Goal: Task Accomplishment & Management: Use online tool/utility

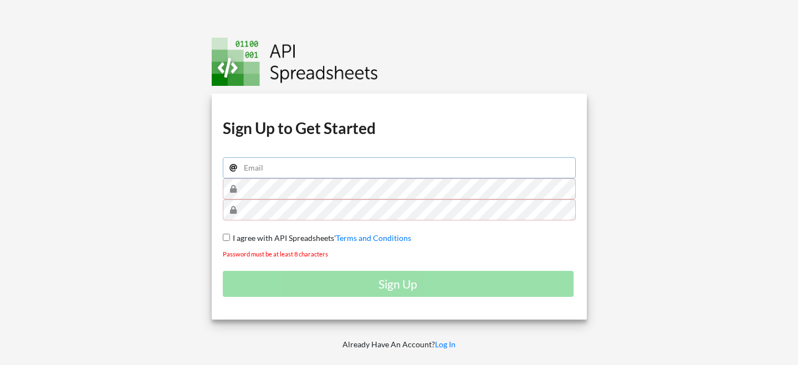
click at [403, 160] on input "email" at bounding box center [399, 167] width 353 height 21
type input "anthonyjf26@gmail.com"
click at [225, 238] on input "I agree with API Spreadsheets' Terms and Conditions" at bounding box center [226, 237] width 7 height 7
checkbox input "true"
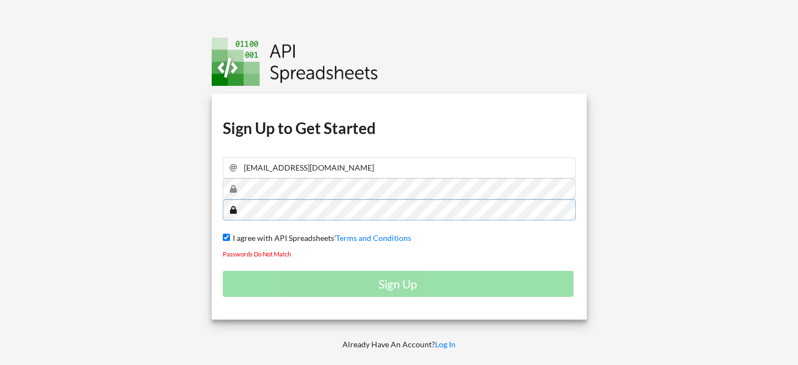
scroll to position [0, 0]
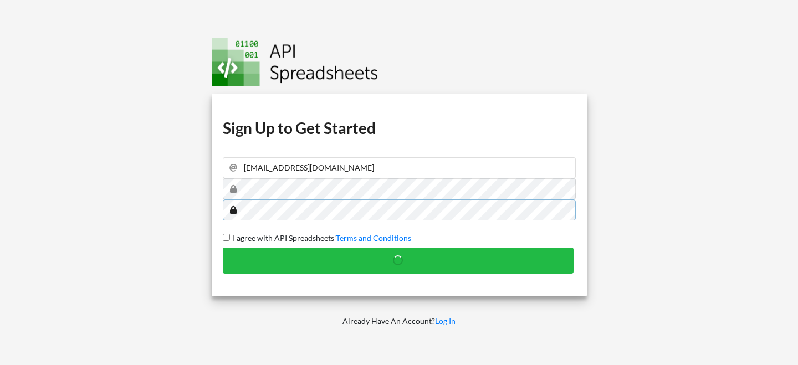
checkbox input "false"
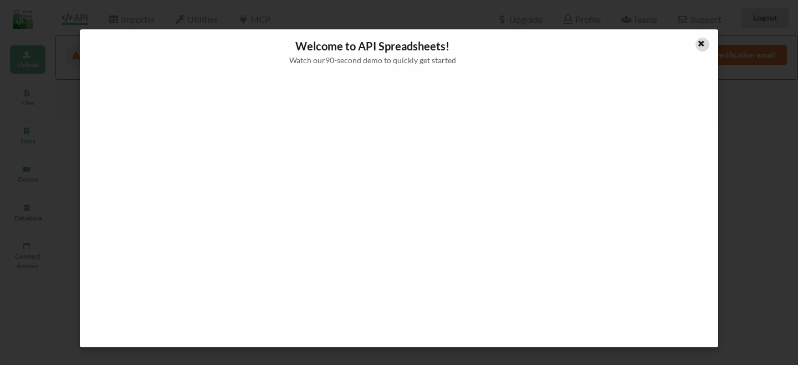
click at [704, 43] on icon at bounding box center [701, 42] width 9 height 8
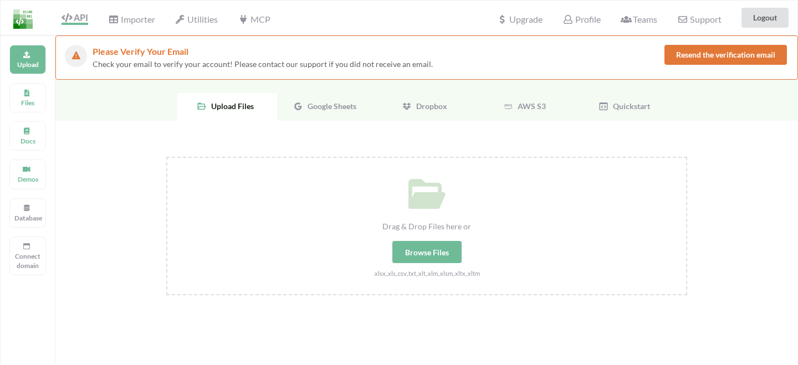
click at [447, 252] on div "Browse Files" at bounding box center [426, 252] width 69 height 22
click at [166, 157] on input "Drag & Drop Files here or Browse Files .xlsx,.xls,.csv,.txt,.xlt,.xlm,.xlsm,.xl…" at bounding box center [166, 157] width 0 height 0
click at [301, 102] on icon at bounding box center [298, 106] width 10 height 10
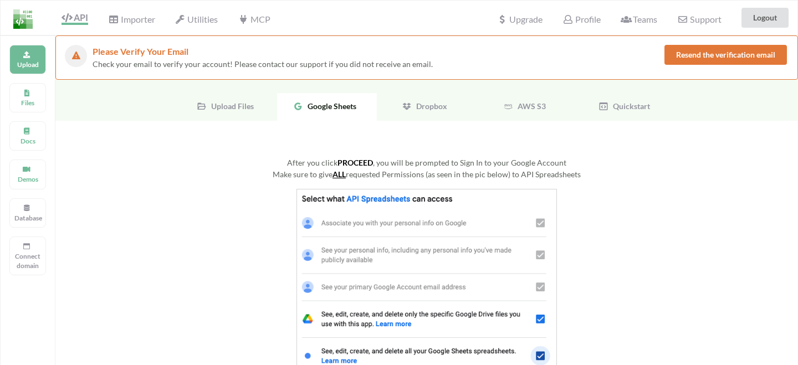
click at [421, 216] on img at bounding box center [427, 283] width 261 height 188
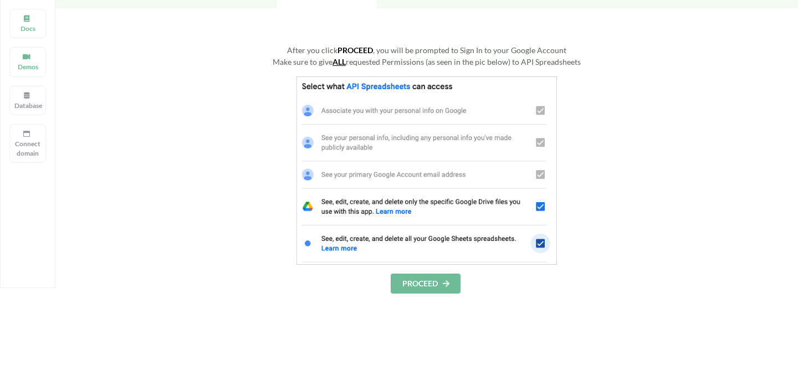
scroll to position [116, 0]
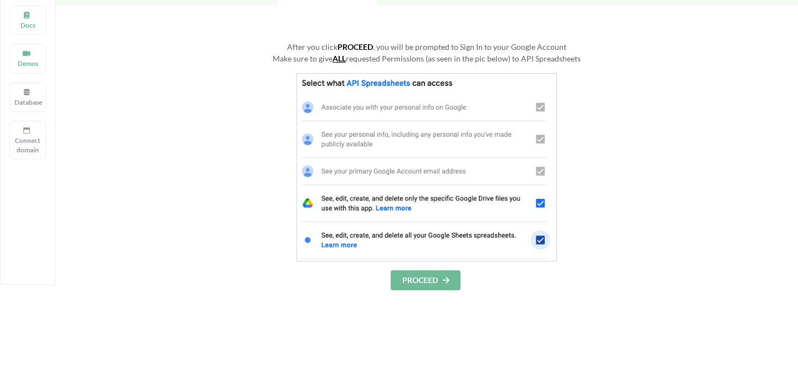
click at [429, 285] on button "PROCEED" at bounding box center [426, 281] width 70 height 20
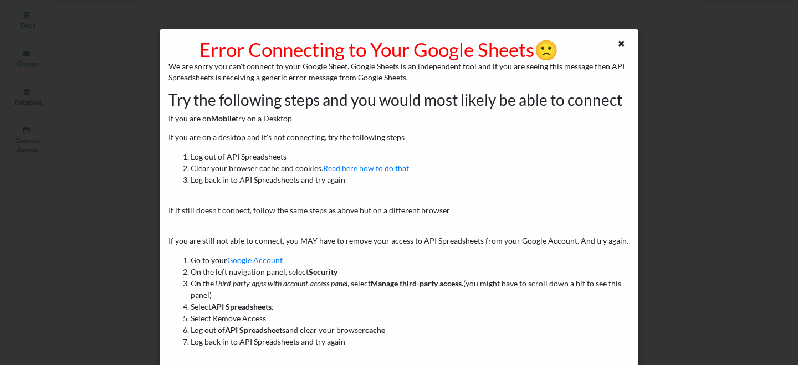
click at [138, 138] on div "Error Connecting to Your Google Sheets 🙁 We are sorry you can't connect to your…" at bounding box center [399, 182] width 798 height 365
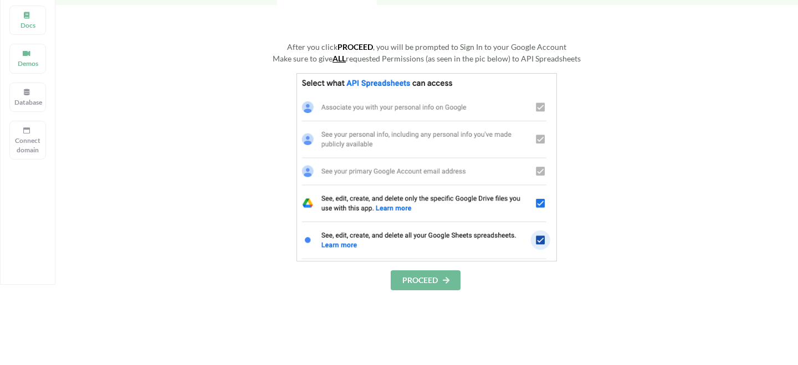
click at [417, 274] on button "PROCEED" at bounding box center [426, 281] width 70 height 20
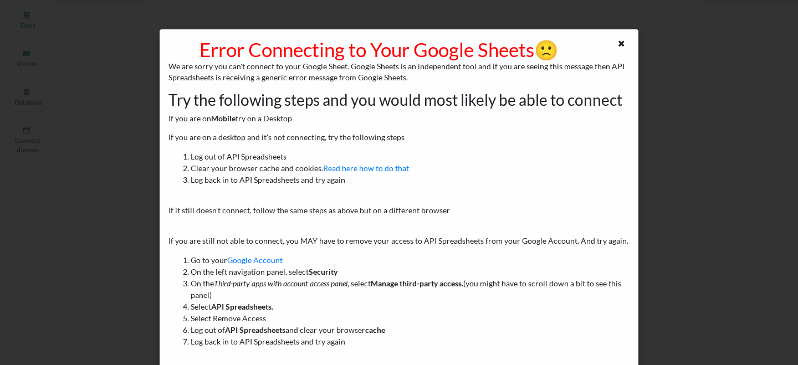
click at [338, 19] on div "Error Connecting to Your Google Sheets 🙁 We are sorry you can't connect to your…" at bounding box center [399, 182] width 798 height 365
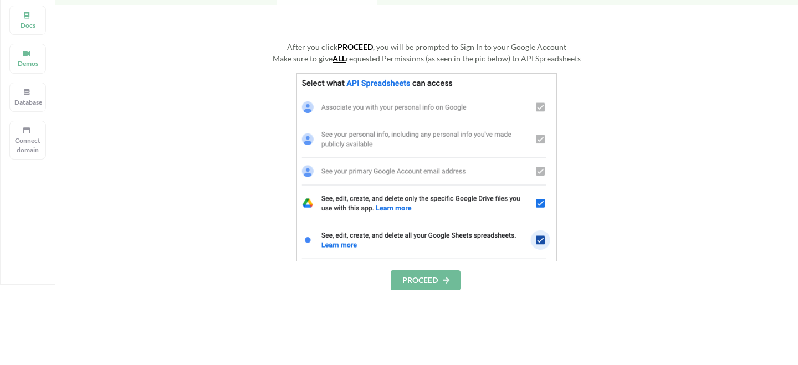
click at [438, 273] on button "PROCEED" at bounding box center [426, 281] width 70 height 20
click at [428, 277] on button "PROCEED" at bounding box center [426, 281] width 70 height 20
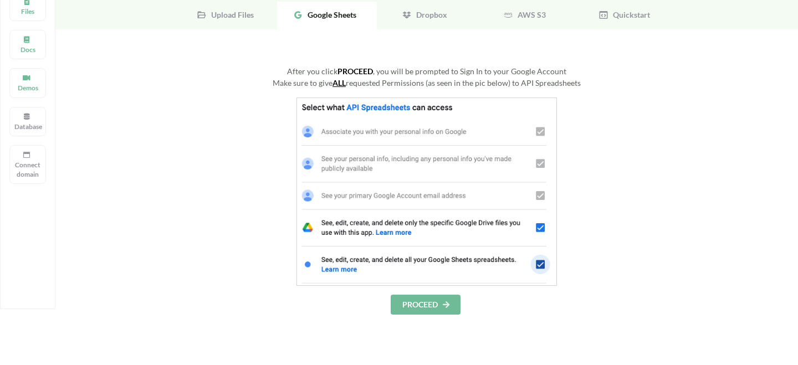
scroll to position [93, 0]
click at [416, 303] on button "PROCEED" at bounding box center [426, 304] width 70 height 20
click at [319, 11] on span "Google Sheets" at bounding box center [329, 13] width 53 height 9
click at [220, 12] on span "Upload Files" at bounding box center [230, 13] width 47 height 9
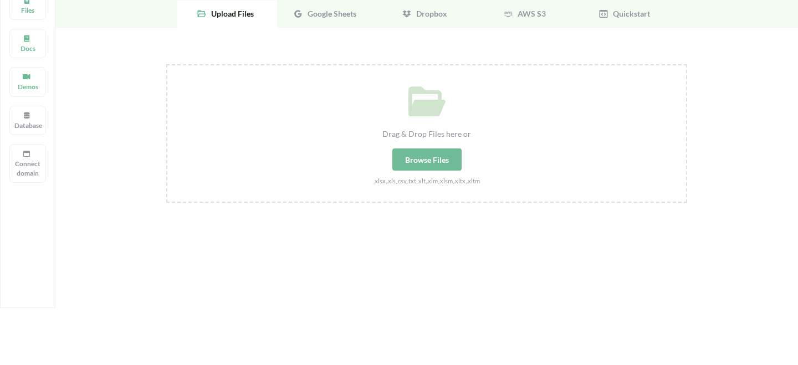
click at [298, 19] on icon at bounding box center [298, 14] width 10 height 10
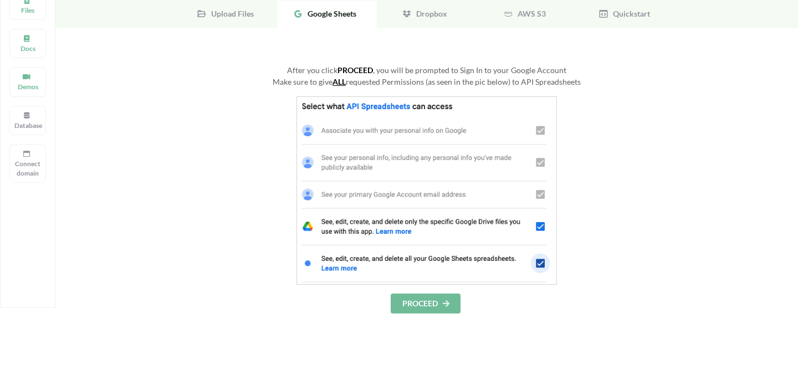
click at [350, 71] on b "PROCEED" at bounding box center [355, 69] width 35 height 9
click at [344, 85] on u "ALL" at bounding box center [339, 81] width 13 height 9
click at [413, 301] on button "PROCEED" at bounding box center [426, 304] width 70 height 20
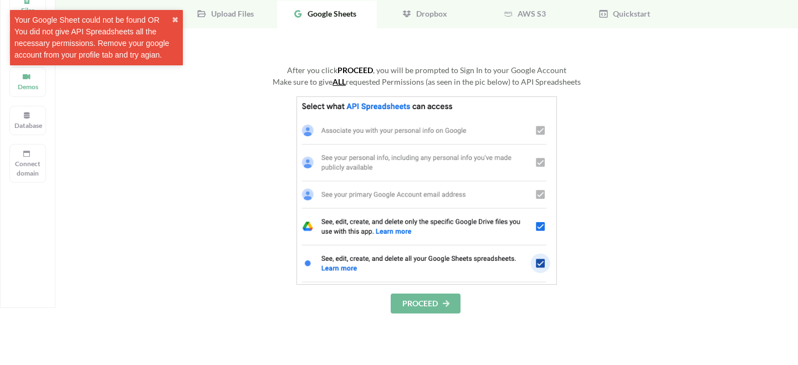
click at [237, 169] on div at bounding box center [426, 190] width 521 height 188
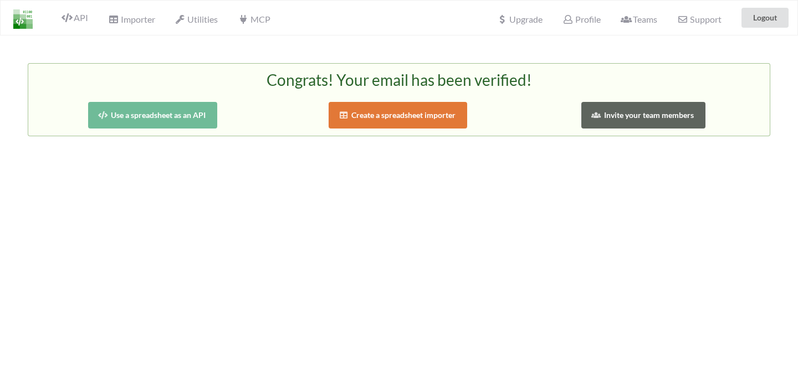
click at [187, 116] on button "Use a spreadsheet as an API" at bounding box center [152, 115] width 129 height 27
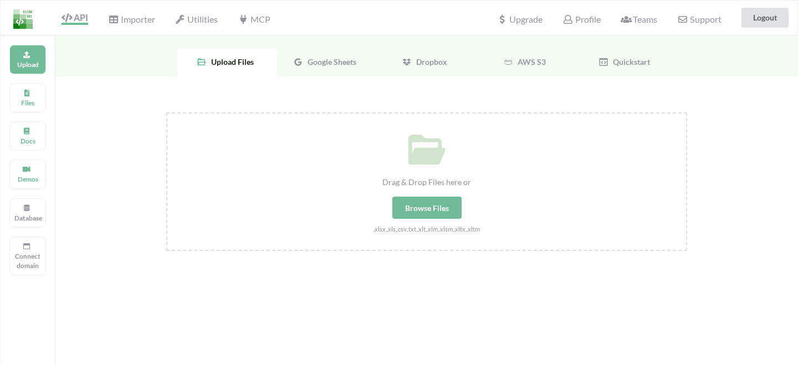
click at [308, 65] on span "Google Sheets" at bounding box center [329, 61] width 53 height 9
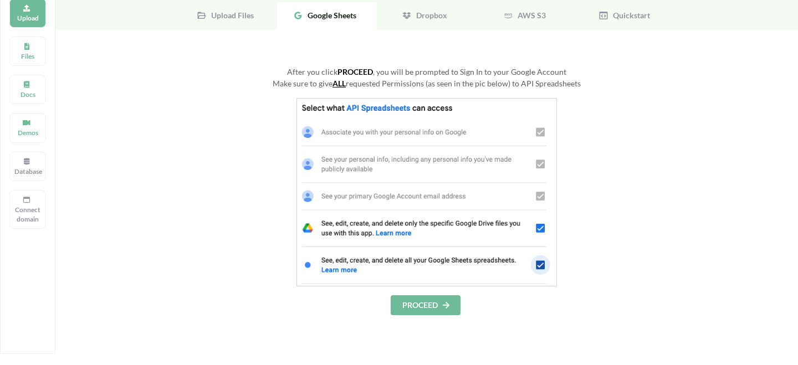
scroll to position [73, 0]
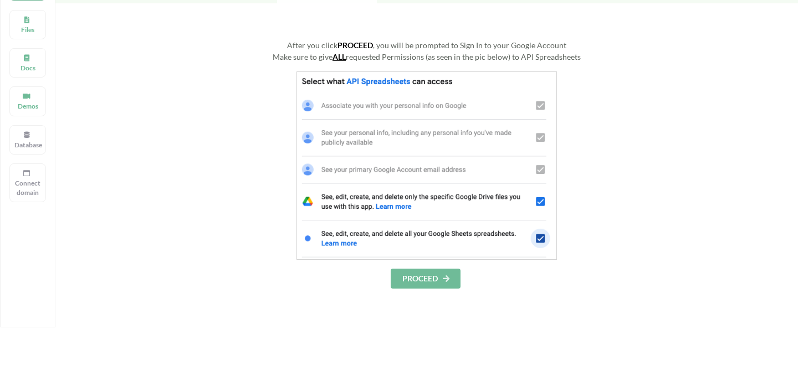
click at [539, 234] on img at bounding box center [427, 166] width 261 height 188
click at [341, 60] on u "ALL" at bounding box center [339, 56] width 13 height 9
click at [350, 48] on b "PROCEED" at bounding box center [355, 44] width 35 height 9
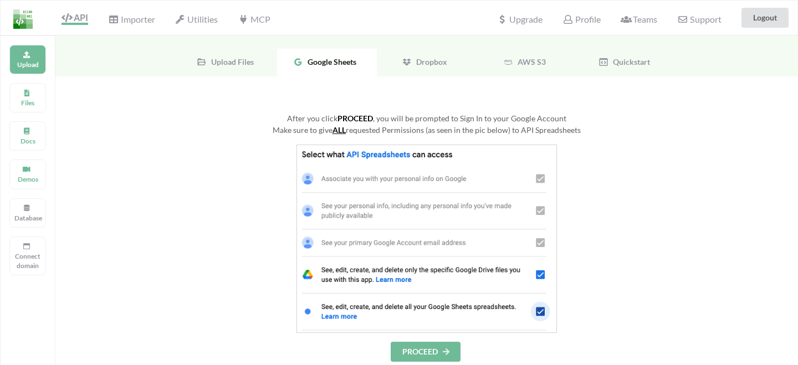
click at [334, 66] on span "Google Sheets" at bounding box center [329, 61] width 53 height 9
click at [334, 65] on span "Google Sheets" at bounding box center [329, 61] width 53 height 9
click at [68, 18] on icon at bounding box center [67, 17] width 11 height 9
click at [24, 54] on icon at bounding box center [27, 53] width 8 height 7
click at [237, 60] on span "Upload Files" at bounding box center [230, 61] width 47 height 9
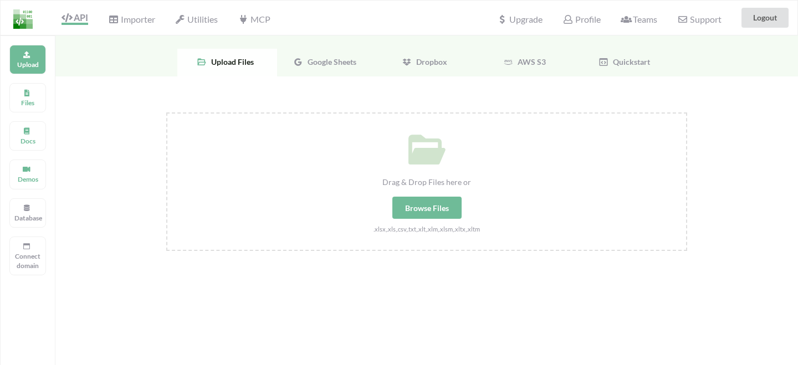
click at [305, 61] on span "Google Sheets" at bounding box center [329, 61] width 53 height 9
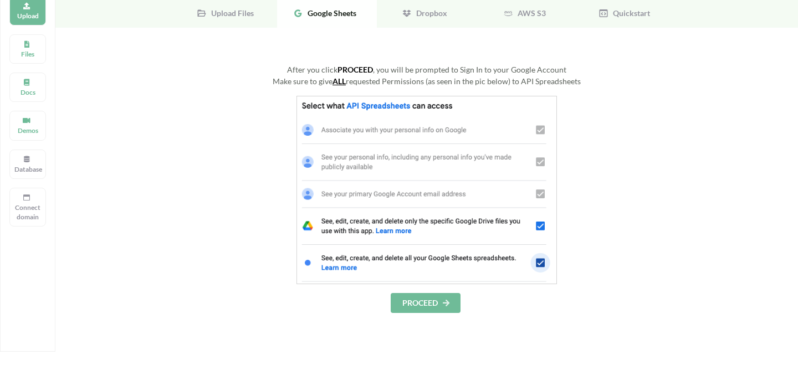
scroll to position [102, 0]
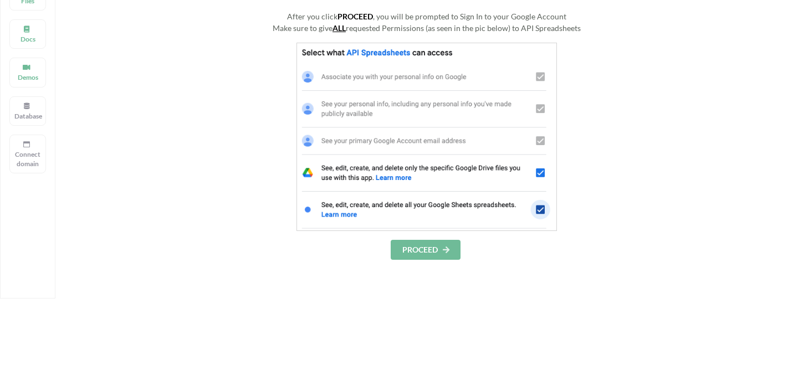
click at [408, 250] on button "PROCEED" at bounding box center [426, 250] width 70 height 20
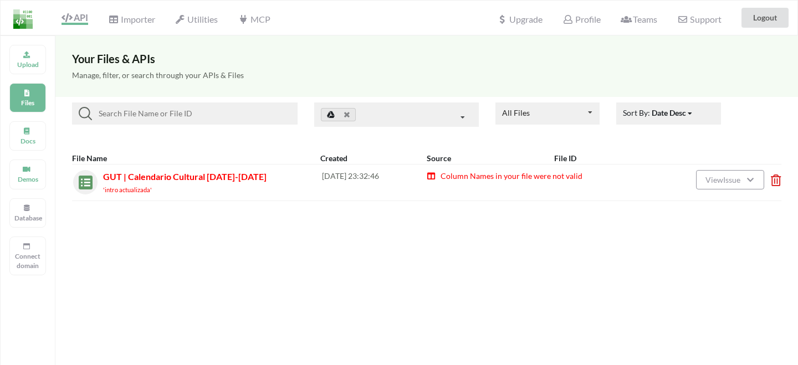
click at [86, 183] on img at bounding box center [82, 179] width 19 height 19
click at [586, 118] on icon at bounding box center [590, 113] width 17 height 21
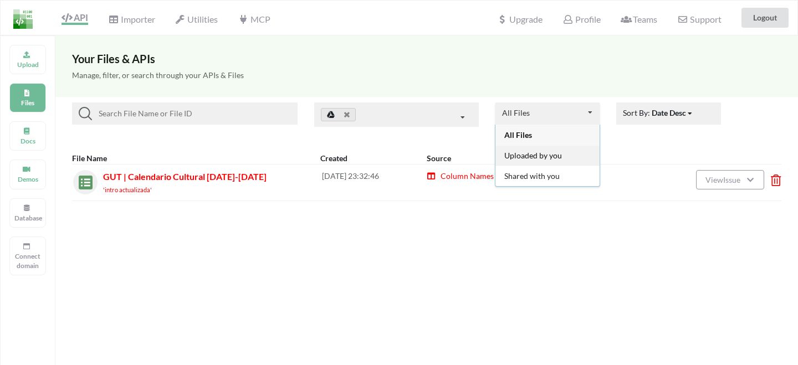
click at [558, 151] on span "Uploaded by you" at bounding box center [533, 155] width 58 height 9
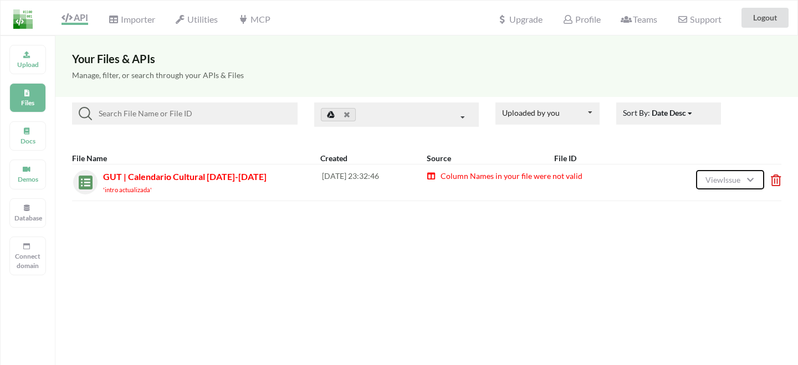
click at [735, 181] on span "View Issue" at bounding box center [725, 179] width 38 height 9
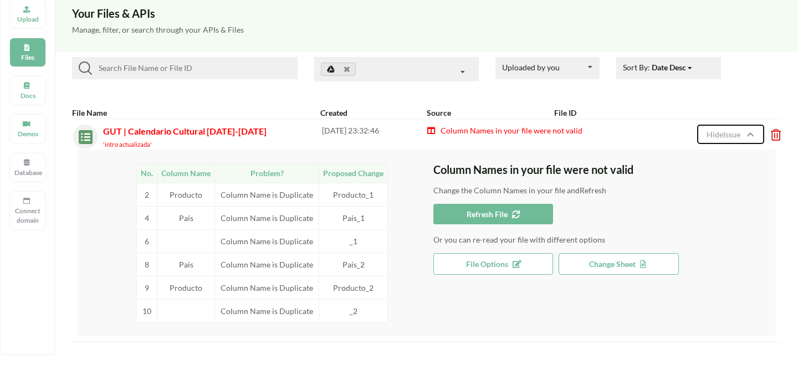
scroll to position [42, 0]
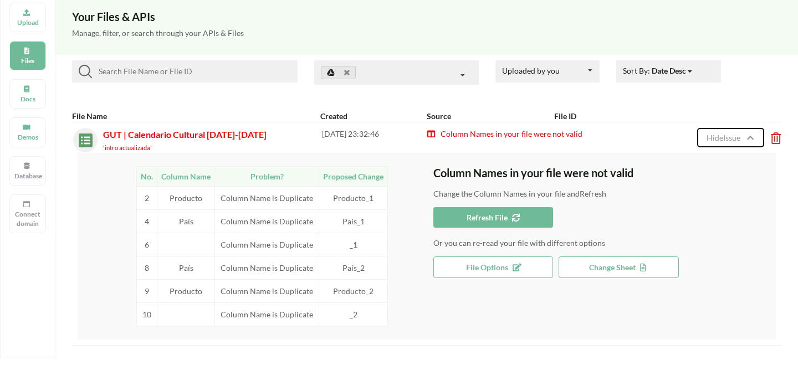
click at [715, 137] on span "Hide Issue" at bounding box center [725, 137] width 37 height 9
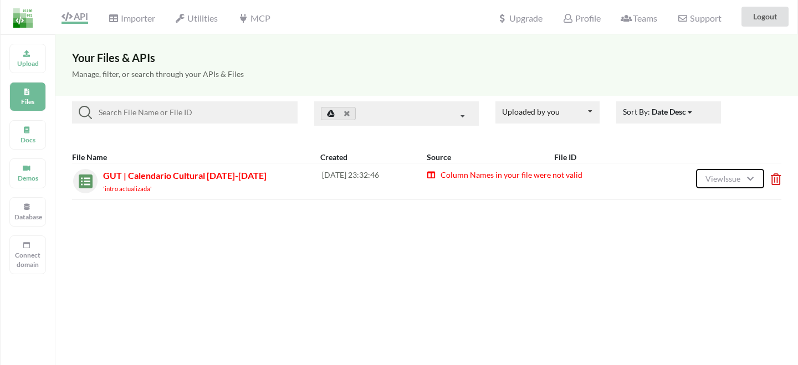
scroll to position [0, 0]
click at [108, 68] on div "Manage, filter, or search through your APIs & Files" at bounding box center [426, 81] width 743 height 32
click at [774, 179] on icon at bounding box center [772, 177] width 3 height 4
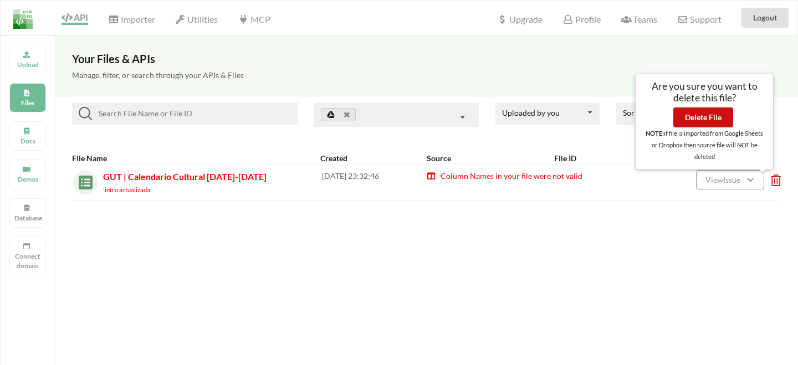
click at [715, 120] on button "Delete File" at bounding box center [704, 118] width 60 height 20
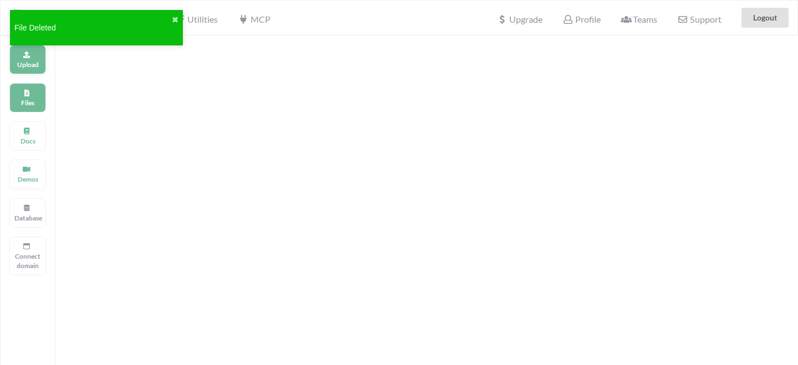
click at [31, 68] on p "Upload" at bounding box center [27, 64] width 27 height 9
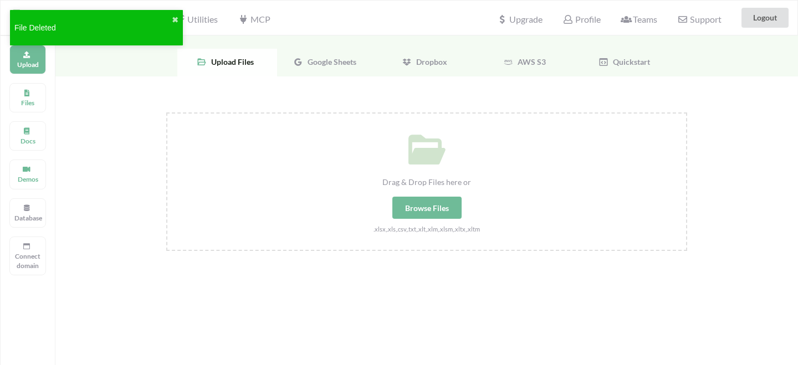
click at [333, 70] on div "Google Sheets" at bounding box center [327, 63] width 100 height 28
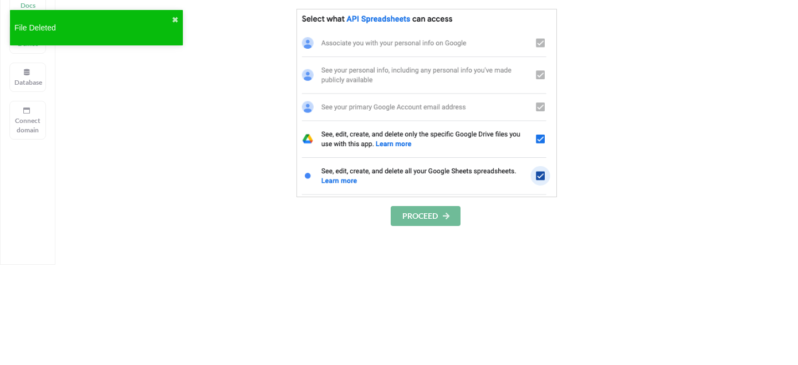
scroll to position [149, 0]
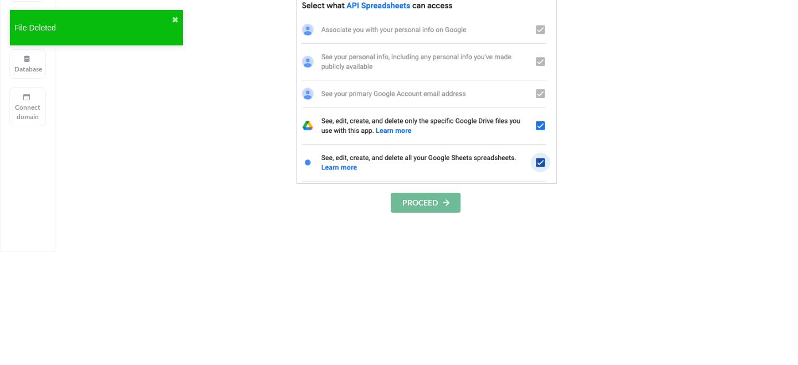
click at [412, 202] on button "PROCEED" at bounding box center [426, 203] width 70 height 20
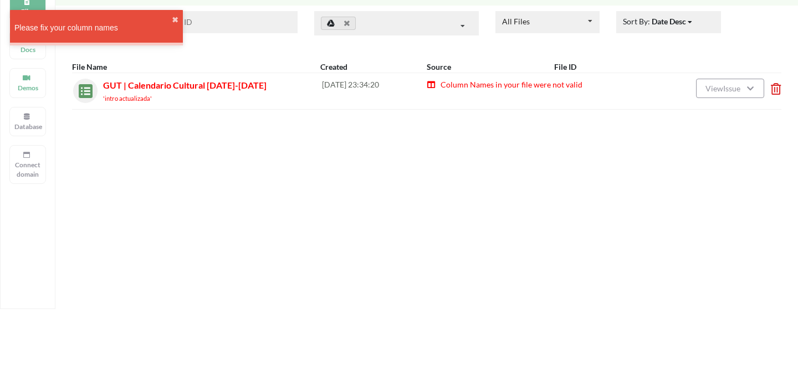
scroll to position [91, 0]
click at [68, 30] on div "Please fix your column names" at bounding box center [92, 28] width 157 height 12
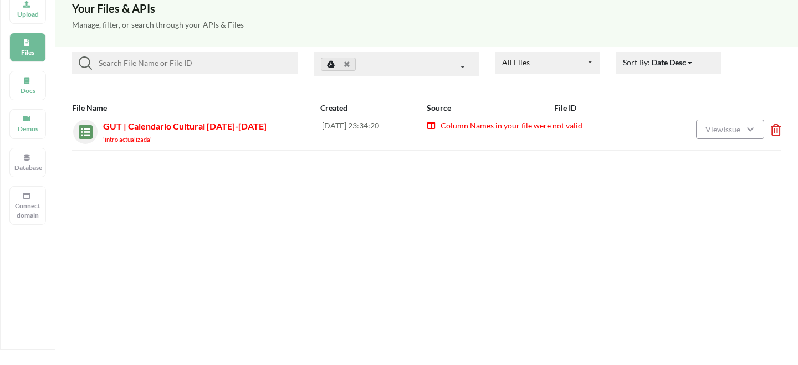
scroll to position [50, 0]
click at [433, 127] on icon at bounding box center [431, 125] width 9 height 8
click at [124, 140] on small "'intro actualizada'" at bounding box center [127, 139] width 49 height 7
click at [701, 130] on button "View Issue" at bounding box center [730, 129] width 68 height 19
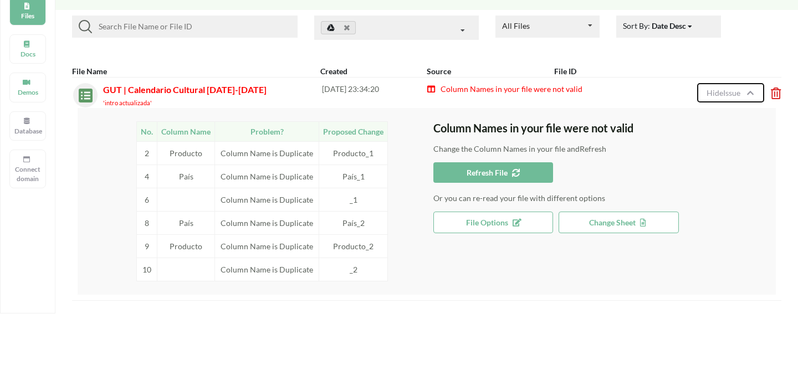
scroll to position [90, 0]
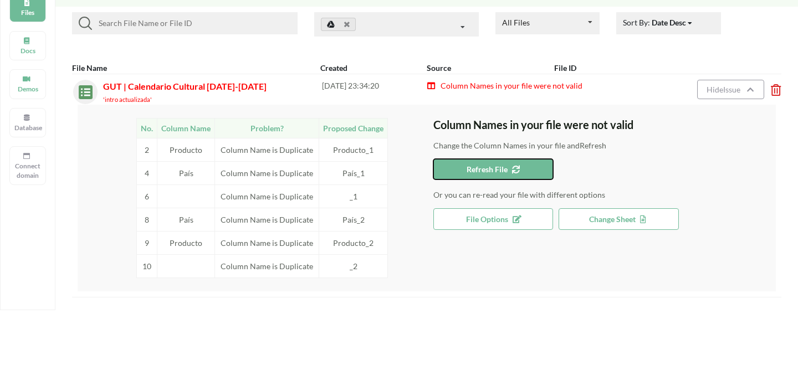
click at [496, 170] on span "Refresh File" at bounding box center [494, 169] width 54 height 9
